Goal: Task Accomplishment & Management: Use online tool/utility

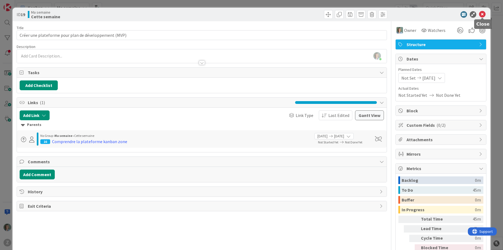
click at [484, 15] on icon at bounding box center [482, 14] width 7 height 7
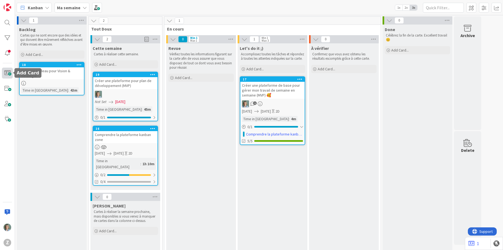
click at [8, 74] on span at bounding box center [7, 73] width 11 height 11
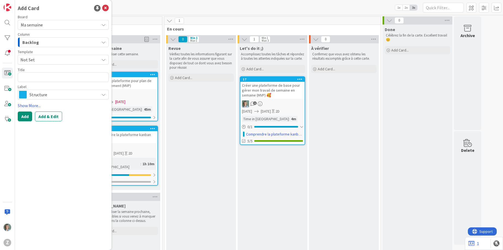
type textarea "x"
type textarea "R"
type textarea "x"
type textarea "Re"
type textarea "x"
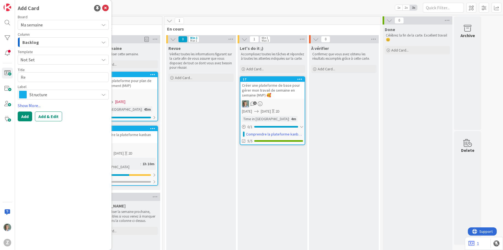
type textarea "Ren"
type textarea "x"
type textarea "Renc"
type textarea "x"
type textarea "Renco"
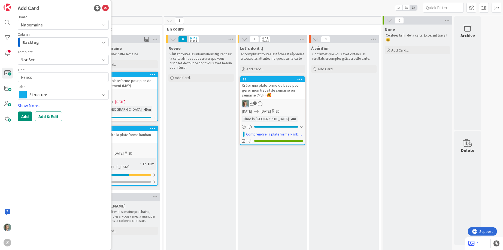
type textarea "x"
type textarea "Rencon"
type textarea "x"
type textarea "Rencont"
type textarea "x"
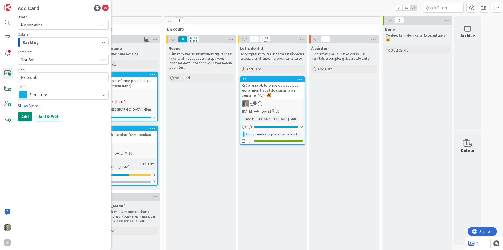
type textarea "Rencontr"
type textarea "x"
type textarea "Rencontre"
type textarea "x"
type textarea "Rencontre"
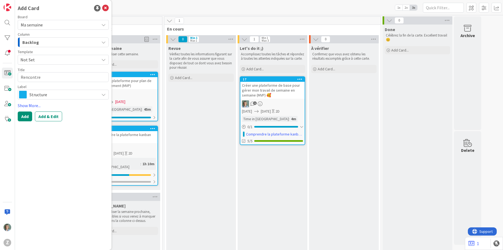
type textarea "x"
type textarea "Rencontre c"
type textarea "x"
type textarea "Rencontre co"
type textarea "x"
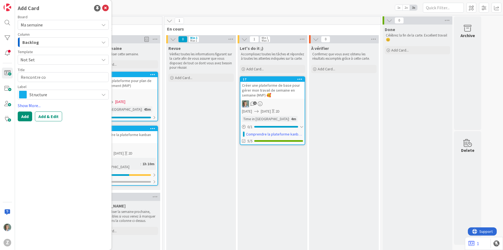
type textarea "Rencontre coa"
type textarea "x"
type textarea "Rencontre coac"
type textarea "x"
type textarea "Rencontre coach"
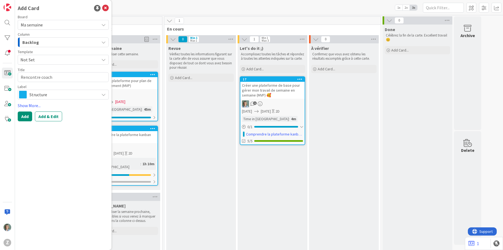
type textarea "x"
type textarea "Rencontre coachi"
type textarea "x"
type textarea "Rencontre coachin"
type textarea "x"
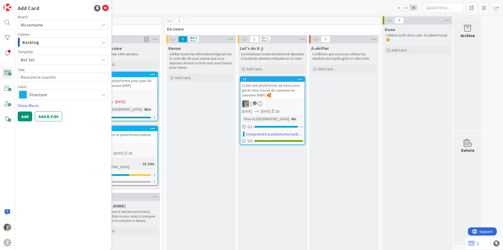
type textarea "Rencontre coaching"
type textarea "x"
type textarea "Rencontre coaching"
type textarea "x"
type textarea "Rencontre coaching F"
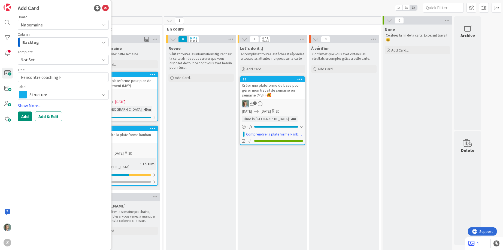
type textarea "x"
type textarea "Rencontre coaching Fr"
type textarea "x"
type textarea "Rencontre coaching Fra"
type textarea "x"
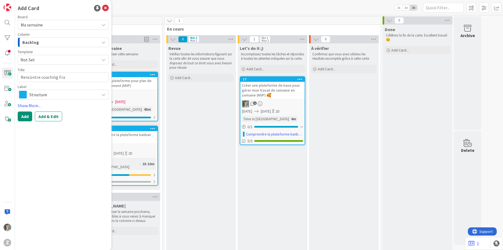
type textarea "Rencontre coaching Fran"
type textarea "x"
type textarea "Rencontre coaching Franc"
type textarea "x"
type textarea "Rencontre coaching Franci"
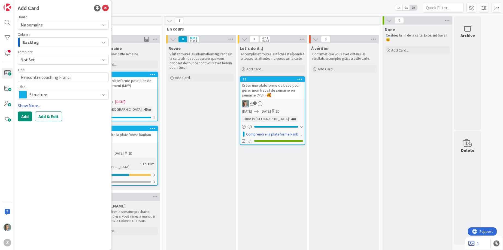
type textarea "x"
type textarea "Rencontre coaching Francis"
click at [76, 95] on span "Structure" at bounding box center [62, 95] width 67 height 8
click at [43, 142] on link "Edit Labels..." at bounding box center [39, 142] width 42 height 10
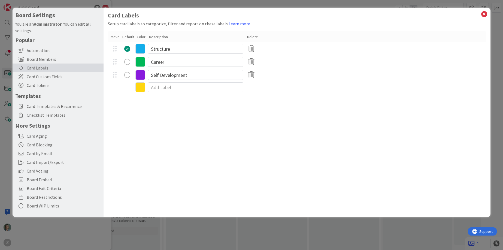
type textarea "x"
drag, startPoint x: 170, startPoint y: 62, endPoint x: 154, endPoint y: 61, distance: 16.6
click at [154, 61] on input "Career" at bounding box center [195, 62] width 95 height 10
type input "Coaching 1:1"
click at [192, 50] on input "Structure" at bounding box center [195, 49] width 95 height 10
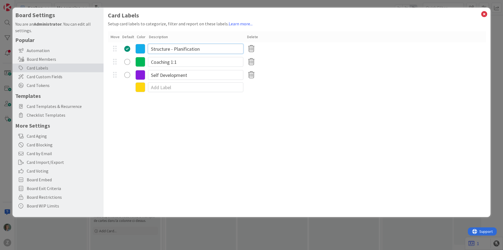
type input "Structure - Planification"
click at [183, 127] on div "Card Labels Setup card labels to categorize, filter and report on these labels.…" at bounding box center [297, 112] width 387 height 209
click at [483, 13] on icon at bounding box center [484, 14] width 7 height 8
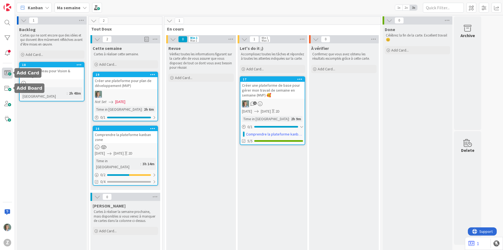
click at [9, 75] on span at bounding box center [7, 73] width 11 height 11
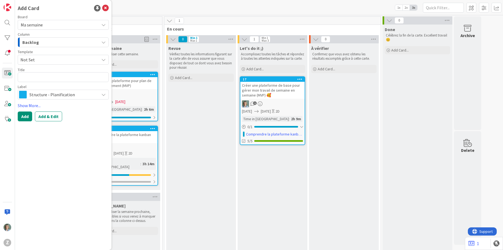
click at [43, 58] on span "Not Set" at bounding box center [57, 59] width 75 height 7
click at [45, 56] on span "Not Set" at bounding box center [57, 59] width 75 height 7
click at [37, 75] on textarea at bounding box center [63, 77] width 91 height 10
click at [104, 7] on icon at bounding box center [105, 8] width 7 height 7
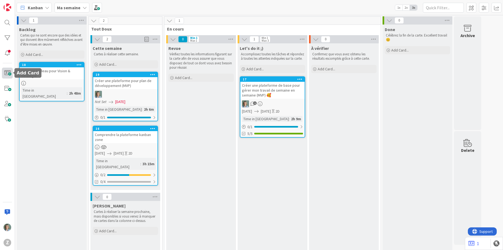
click at [7, 73] on span at bounding box center [7, 73] width 11 height 11
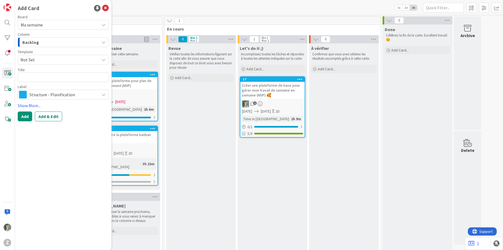
type textarea "x"
type textarea "C"
type textarea "x"
type textarea "Co"
type textarea "x"
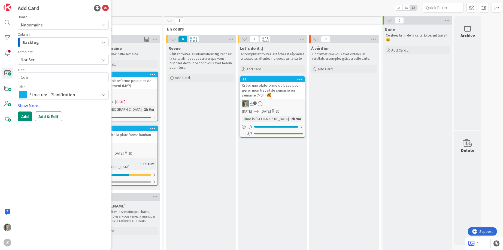
type textarea "Coac"
type textarea "x"
type textarea "Coach"
type textarea "x"
type textarea "Coachi"
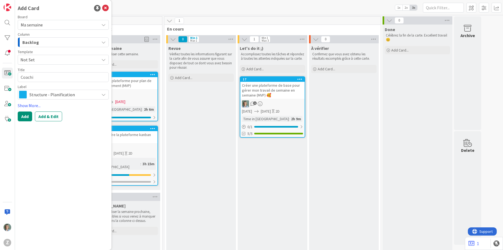
type textarea "x"
type textarea "Coachin"
type textarea "x"
type textarea "Coaching"
type textarea "x"
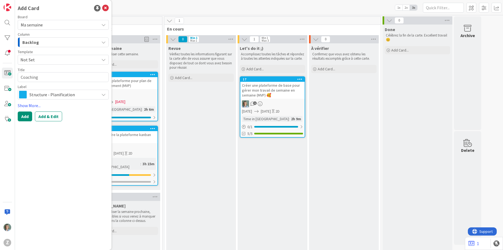
type textarea "Coaching"
type textarea "x"
type textarea "Coaching a"
type textarea "x"
type textarea "Coaching av"
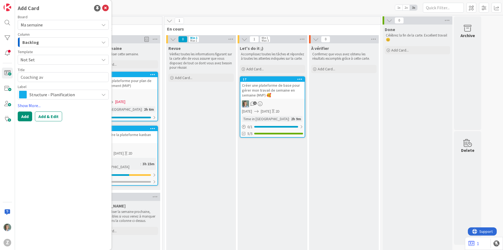
type textarea "x"
type textarea "Coaching ave"
type textarea "x"
type textarea "Coaching avec"
type textarea "x"
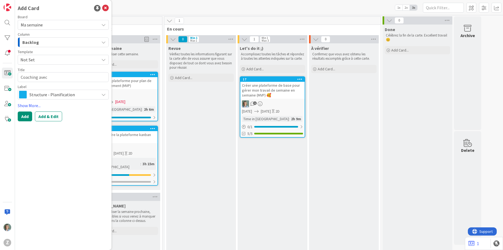
type textarea "Coaching avec"
type textarea "x"
type textarea "Coaching avec F"
type textarea "x"
type textarea "Coaching avec Fra"
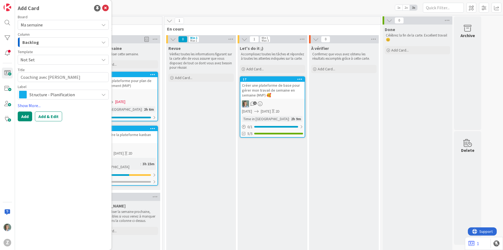
type textarea "x"
type textarea "Coaching avec Fran"
type textarea "x"
type textarea "Coaching avec Franc"
type textarea "x"
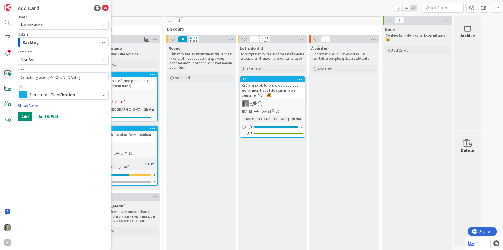
type textarea "Coaching avec Franci"
type textarea "x"
type textarea "Coaching avec Francis"
type textarea "x"
type textarea "Coaching avec Francis"
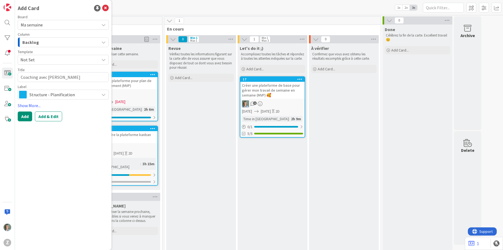
type textarea "x"
type textarea "Coaching avec Francis 9"
type textarea "x"
type textarea "Coaching avec Francis 9"
type textarea "x"
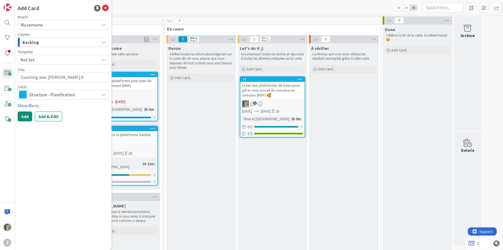
type textarea "Coaching avec Francis 9 s"
type textarea "x"
type textarea "Coaching avec Francis 9 se"
type textarea "x"
type textarea "Coaching avec Francis 9 sep"
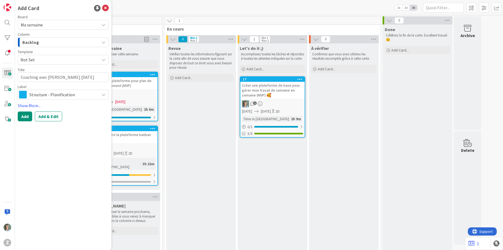
type textarea "x"
type textarea "Coaching avec Francis 9 sept"
type textarea "x"
type textarea "Coaching avec Francis 9 septe"
type textarea "x"
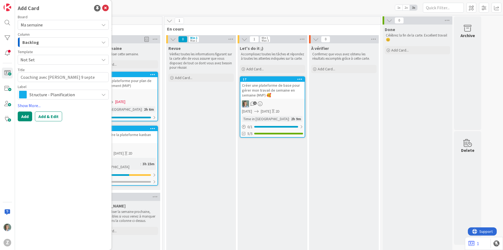
type textarea "Coaching avec Francis 9 septem"
type textarea "x"
type textarea "Coaching avec Francis 9 septemb"
type textarea "x"
type textarea "Coaching avec Francis 9 septembr"
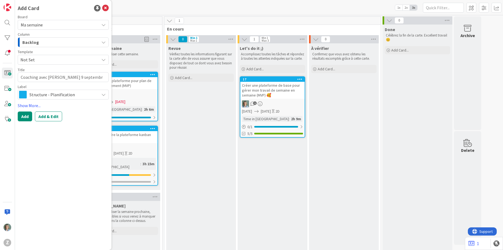
type textarea "x"
type textarea "Coaching avec Francis 9 septembre"
click at [69, 92] on span "Structure - Planification" at bounding box center [62, 95] width 67 height 8
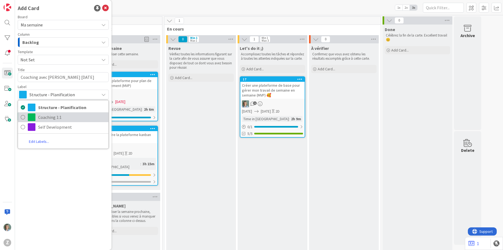
click at [43, 118] on span "Coaching 1:1" at bounding box center [72, 117] width 68 height 8
type textarea "x"
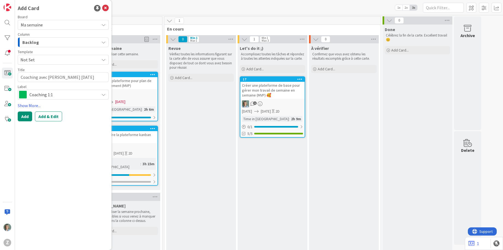
drag, startPoint x: 31, startPoint y: 143, endPoint x: 28, endPoint y: 126, distance: 17.9
click at [31, 143] on div "Add Card Board Ma semaine Column Backlog Template Not Set Title 33 / 128 Coachi…" at bounding box center [63, 125] width 96 height 250
click at [22, 116] on button "Add" at bounding box center [25, 116] width 14 height 10
drag, startPoint x: 106, startPoint y: 8, endPoint x: 134, endPoint y: 33, distance: 37.7
click at [106, 8] on icon at bounding box center [105, 8] width 7 height 7
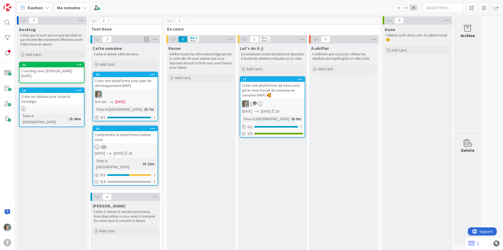
click at [50, 70] on div "Coaching avec Francis 9 septembre" at bounding box center [52, 73] width 64 height 12
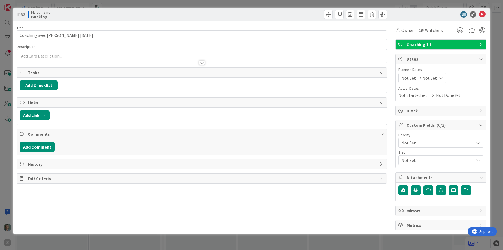
click at [56, 54] on div at bounding box center [202, 56] width 370 height 14
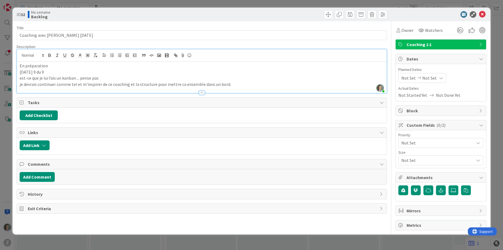
click at [435, 44] on span "Coaching 1:1" at bounding box center [442, 44] width 70 height 7
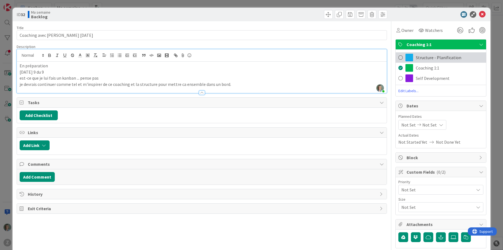
click at [400, 56] on span at bounding box center [400, 57] width 4 height 8
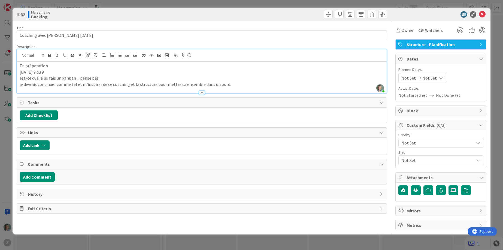
click at [469, 47] on span "Structure - Planification" at bounding box center [442, 44] width 70 height 7
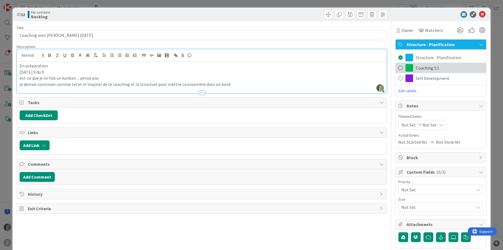
click at [397, 69] on div "Coaching 1:1" at bounding box center [441, 68] width 90 height 10
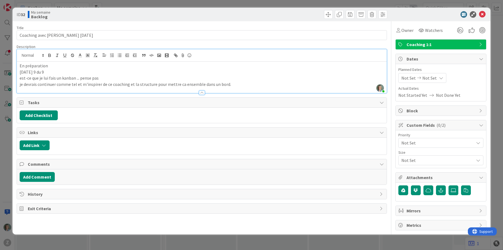
click at [441, 13] on div at bounding box center [438, 14] width 96 height 7
click at [481, 14] on icon at bounding box center [482, 14] width 7 height 7
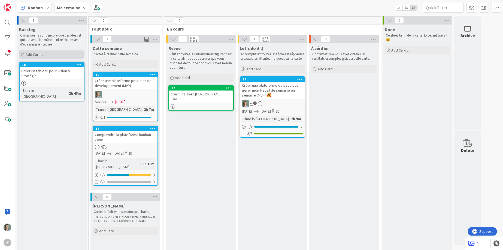
click at [41, 52] on span "Add Card..." at bounding box center [34, 54] width 17 height 5
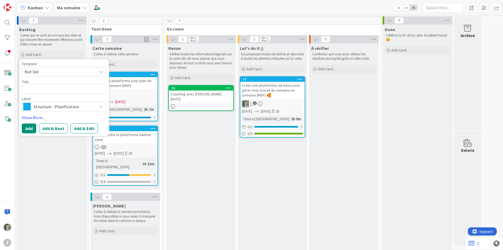
type textarea "x"
type textarea "a"
type textarea "x"
type textarea "A"
type textarea "x"
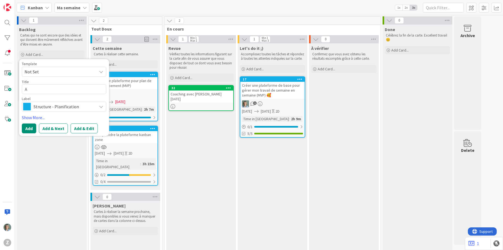
type textarea "An"
type textarea "x"
type textarea "Ana"
type textarea "x"
type textarea "Anal"
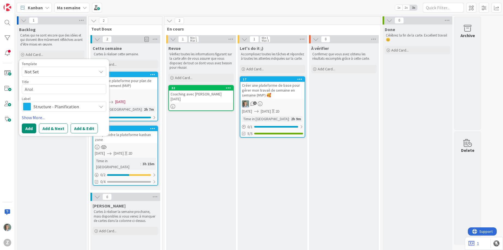
type textarea "x"
type textarea "Analy"
type textarea "x"
type textarea "Analys"
type textarea "x"
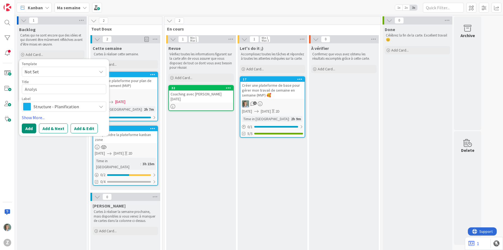
type textarea "Analyse"
type textarea "x"
type textarea "Analyse"
type textarea "x"
type textarea "Analyse MP"
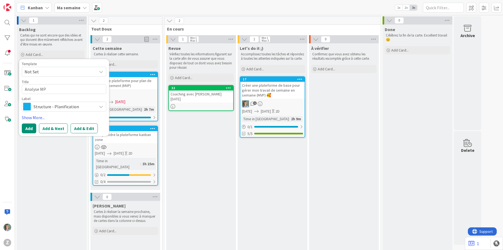
type textarea "x"
type textarea "Analyse MPO"
type textarea "x"
type textarea "Analyse MPO"
type textarea "x"
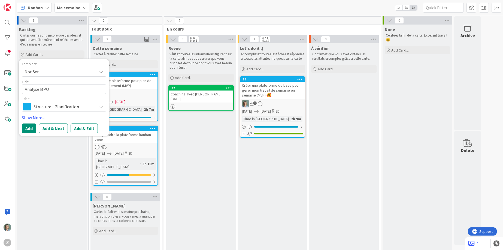
type textarea "Analyse MPO p"
type textarea "x"
type textarea "Analyse MPO po"
type textarea "x"
type textarea "Analyse MPO pou"
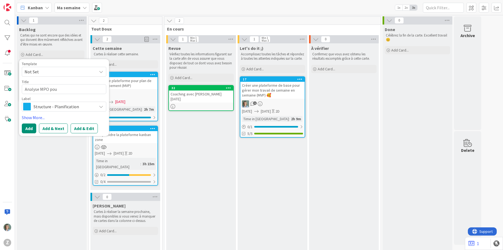
type textarea "x"
type textarea "Analyse MPO pour"
type textarea "x"
type textarea "Analyse MPO pour"
type textarea "x"
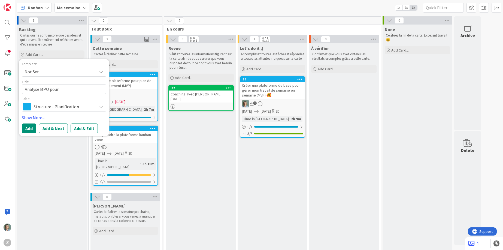
type textarea "Analyse MPO pour N"
type textarea "x"
type textarea "Analyse MPO pour Ni"
type textarea "x"
type textarea "Analyse MPO pour Nico"
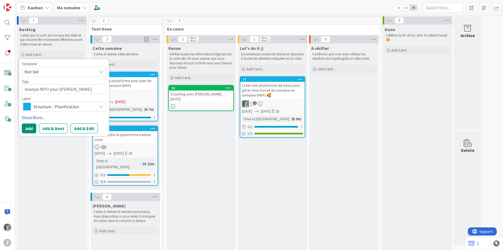
type textarea "x"
type textarea "Analyse MPO pour Nico"
click at [57, 107] on span "Structure - Planification" at bounding box center [64, 107] width 61 height 8
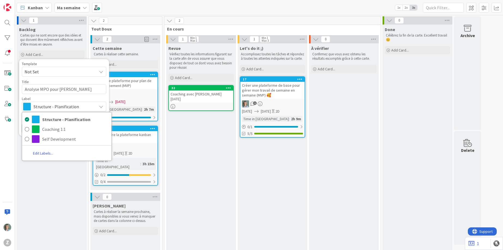
click at [45, 152] on link "Edit Labels..." at bounding box center [43, 154] width 42 height 10
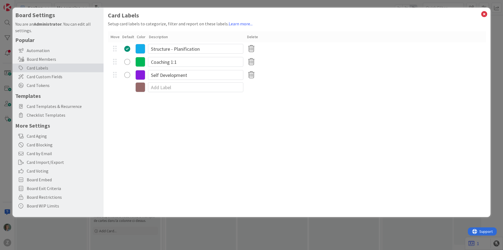
type textarea "x"
drag, startPoint x: 199, startPoint y: 76, endPoint x: 151, endPoint y: 71, distance: 48.2
click at [151, 71] on input "Self Development" at bounding box center [195, 75] width 95 height 10
type input "MPO Analyse"
drag, startPoint x: 329, startPoint y: 79, endPoint x: 370, endPoint y: 58, distance: 46.8
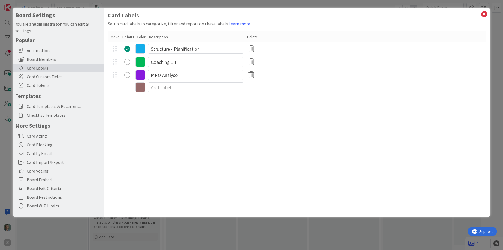
click at [332, 78] on div "MPO Analyse" at bounding box center [297, 74] width 378 height 13
drag, startPoint x: 485, startPoint y: 13, endPoint x: 290, endPoint y: 23, distance: 195.4
click at [485, 13] on icon at bounding box center [484, 14] width 7 height 8
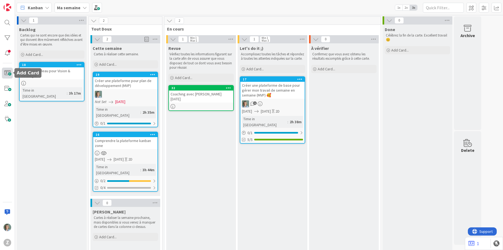
click at [6, 68] on span at bounding box center [7, 73] width 11 height 11
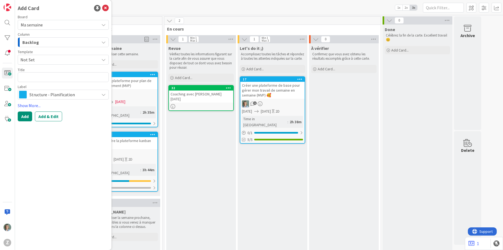
type textarea "x"
type textarea "A"
type textarea "x"
type textarea "An"
type textarea "x"
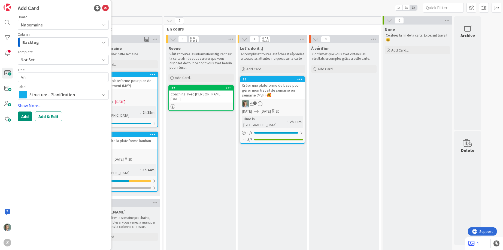
type textarea "Ana"
type textarea "x"
type textarea "Anal"
type textarea "x"
type textarea "Analy"
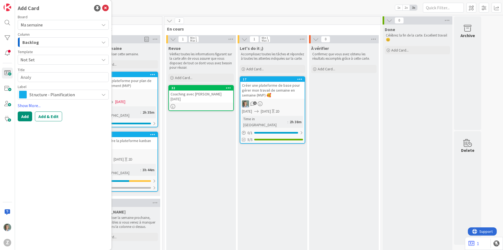
type textarea "x"
type textarea "Analys"
type textarea "x"
type textarea "Analyse"
type textarea "x"
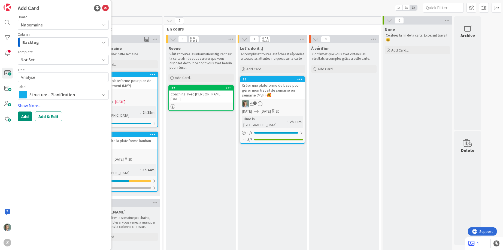
type textarea "Analyse M"
type textarea "x"
type textarea "Analyse MP"
type textarea "x"
type textarea "Analyse MPO"
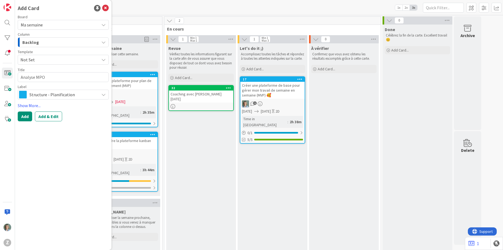
type textarea "x"
type textarea "Analyse MPO"
type textarea "x"
type textarea "Analyse MPO NI"
type textarea "x"
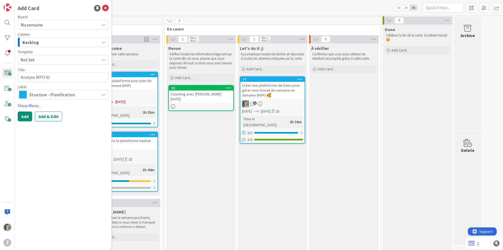
type textarea "Analyse MPO NIc"
type textarea "x"
type textarea "Analyse MPO NIco"
click at [82, 93] on span "Structure - Planification" at bounding box center [62, 95] width 67 height 8
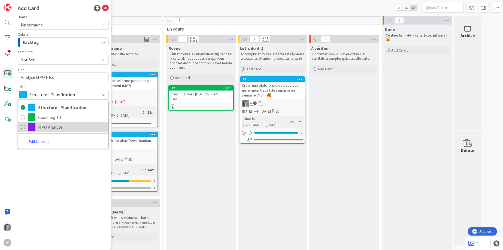
click at [52, 127] on span "MPO Analyse" at bounding box center [72, 127] width 68 height 8
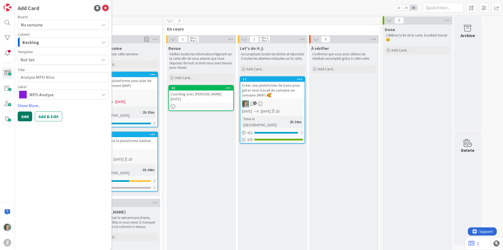
click at [25, 116] on button "Add" at bounding box center [25, 116] width 14 height 10
type textarea "x"
click at [107, 7] on icon at bounding box center [105, 8] width 7 height 7
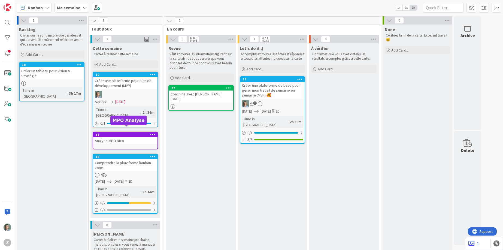
type textarea "x"
drag, startPoint x: 48, startPoint y: 70, endPoint x: 410, endPoint y: 1, distance: 368.7
